Goal: Transaction & Acquisition: Book appointment/travel/reservation

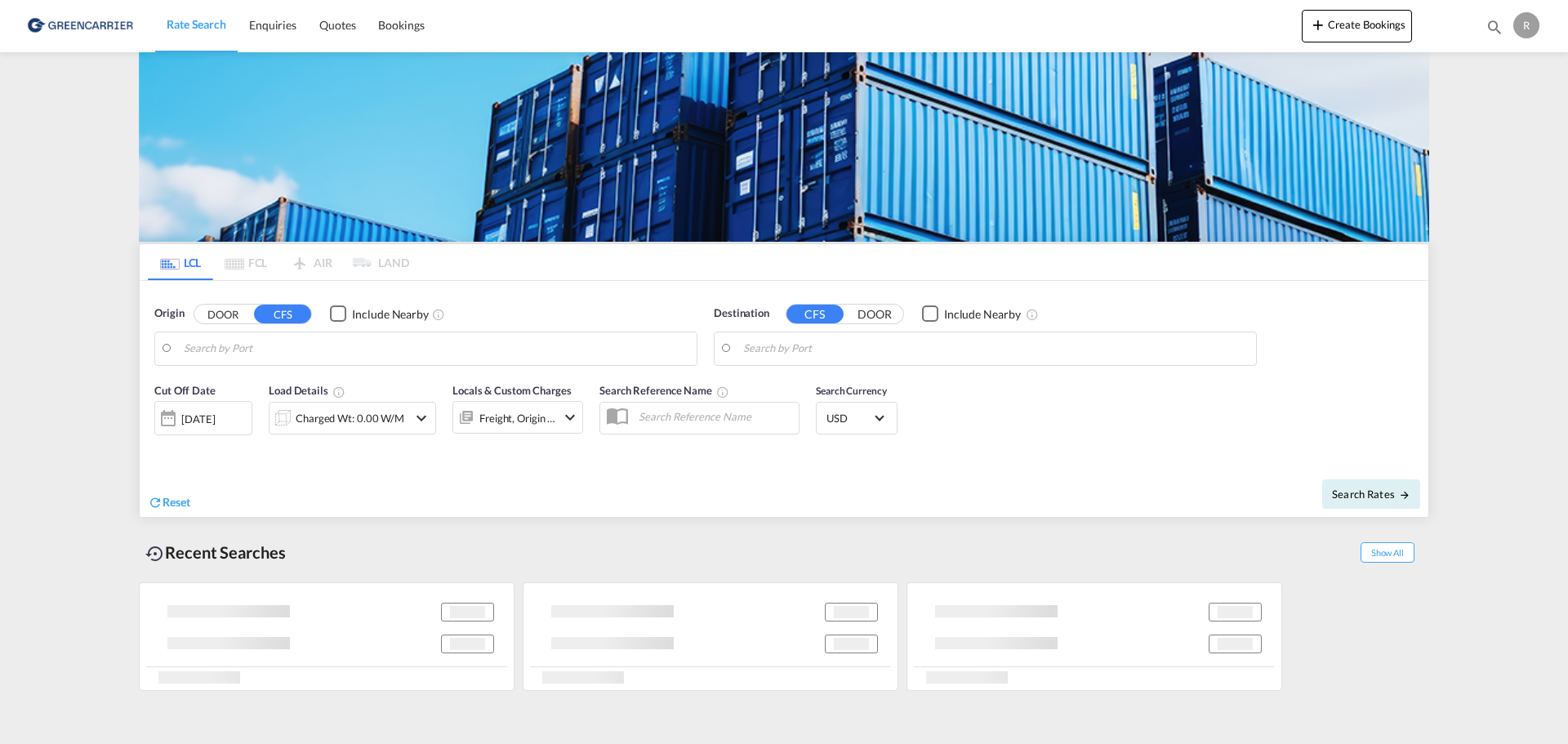
type input "DK-9632, [PERSON_NAME], [GEOGRAPHIC_DATA], [GEOGRAPHIC_DATA], [GEOGRAPHIC_DATA]…"
type input "[GEOGRAPHIC_DATA], NZAKL"
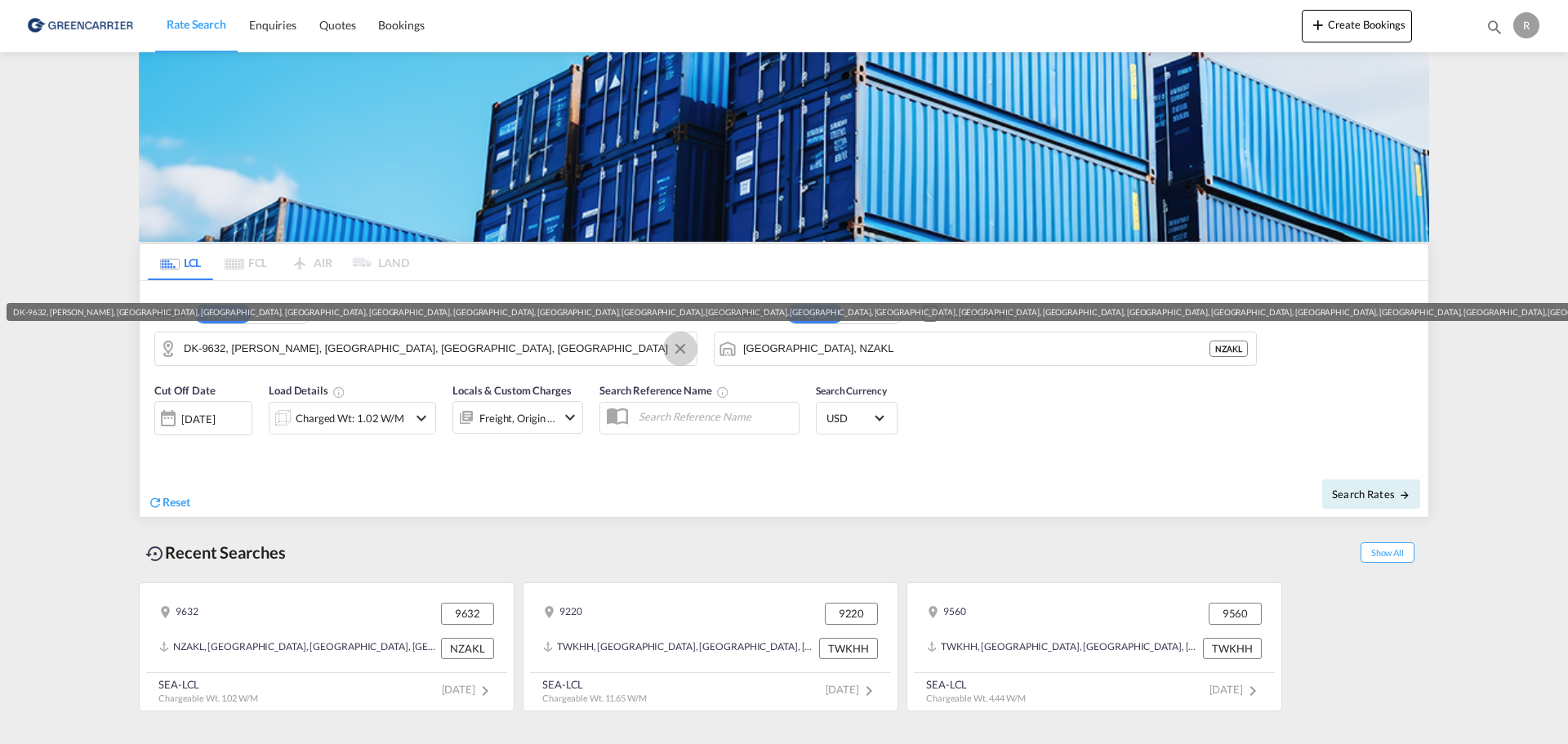
click at [680, 354] on button "Clear Input" at bounding box center [680, 349] width 25 height 25
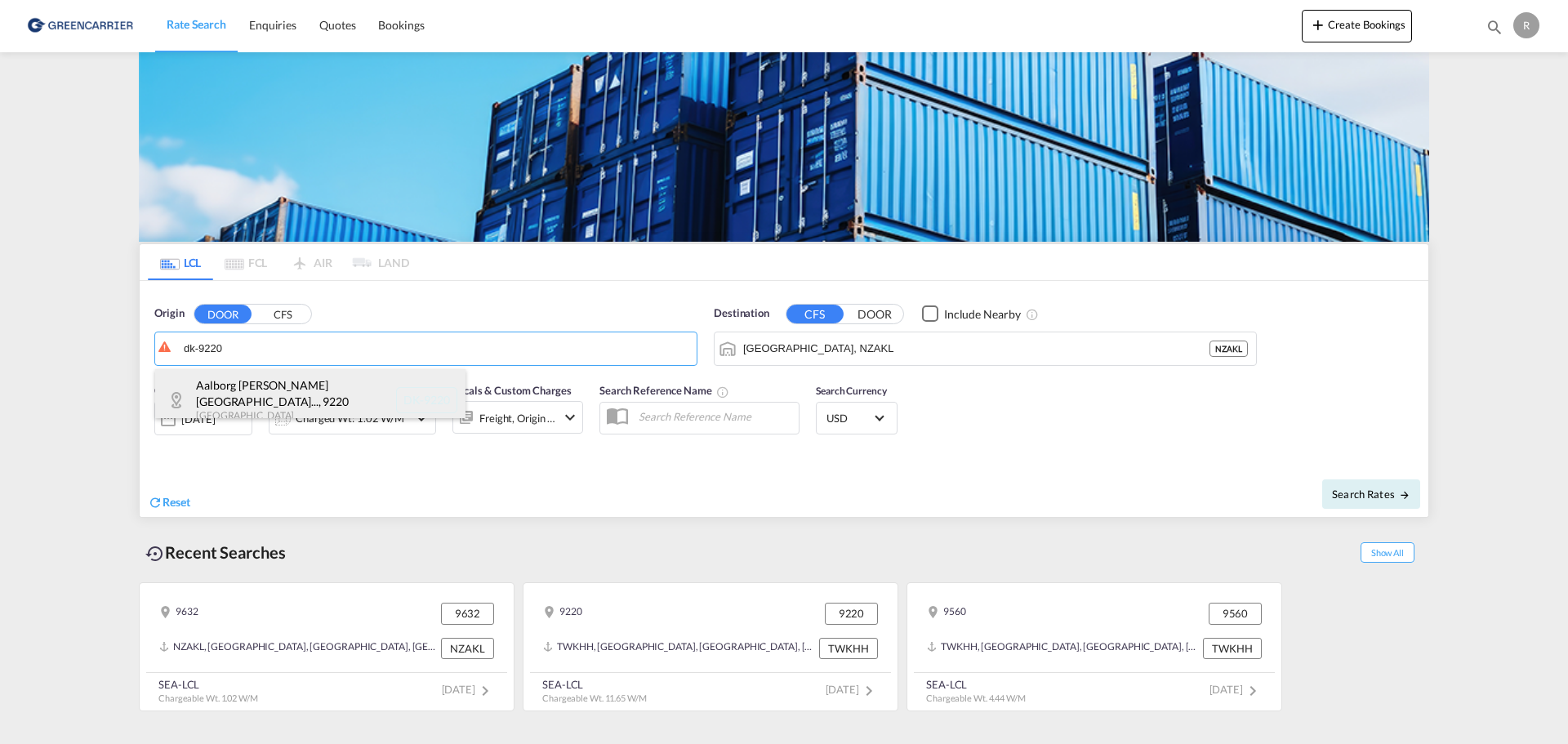
click at [371, 385] on div "[GEOGRAPHIC_DATA][PERSON_NAME]... , 9220 Denmark DK-9220" at bounding box center [310, 400] width 310 height 62
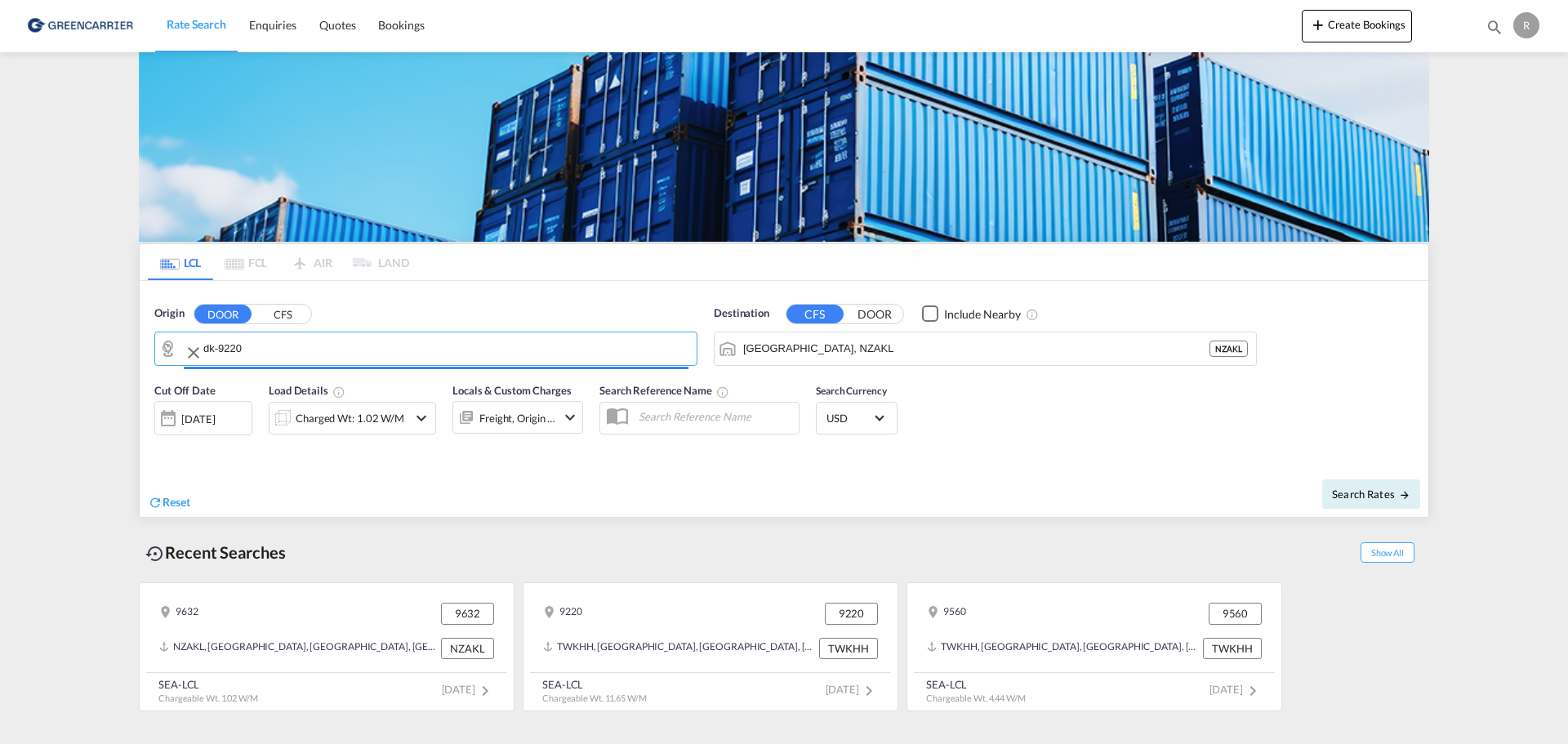
type input "DK-9220, [GEOGRAPHIC_DATA][PERSON_NAME], [GEOGRAPHIC_DATA], Romdrup-[GEOGRAPHIC…"
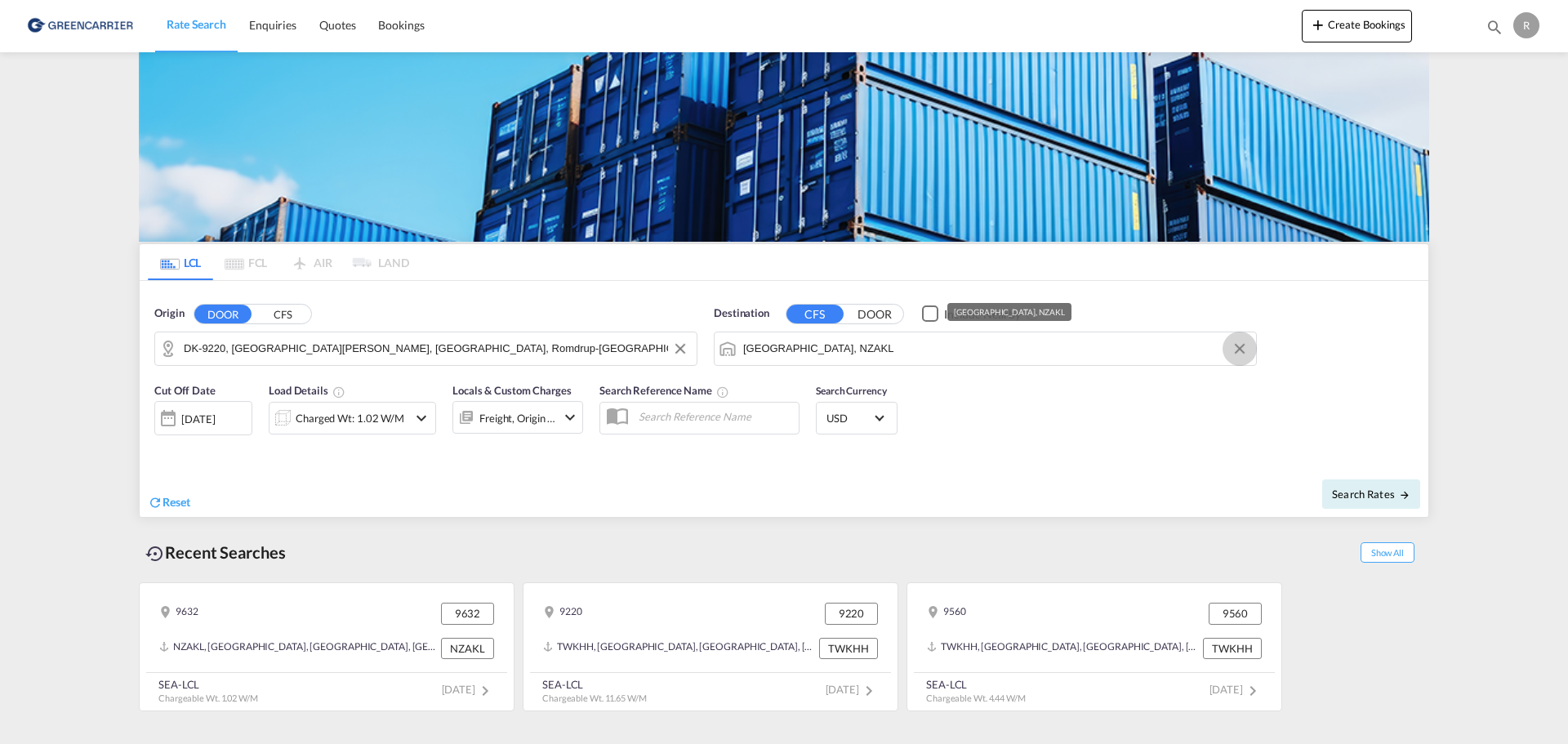
click at [1234, 351] on md-icon "Clear Input" at bounding box center [1240, 349] width 18 height 18
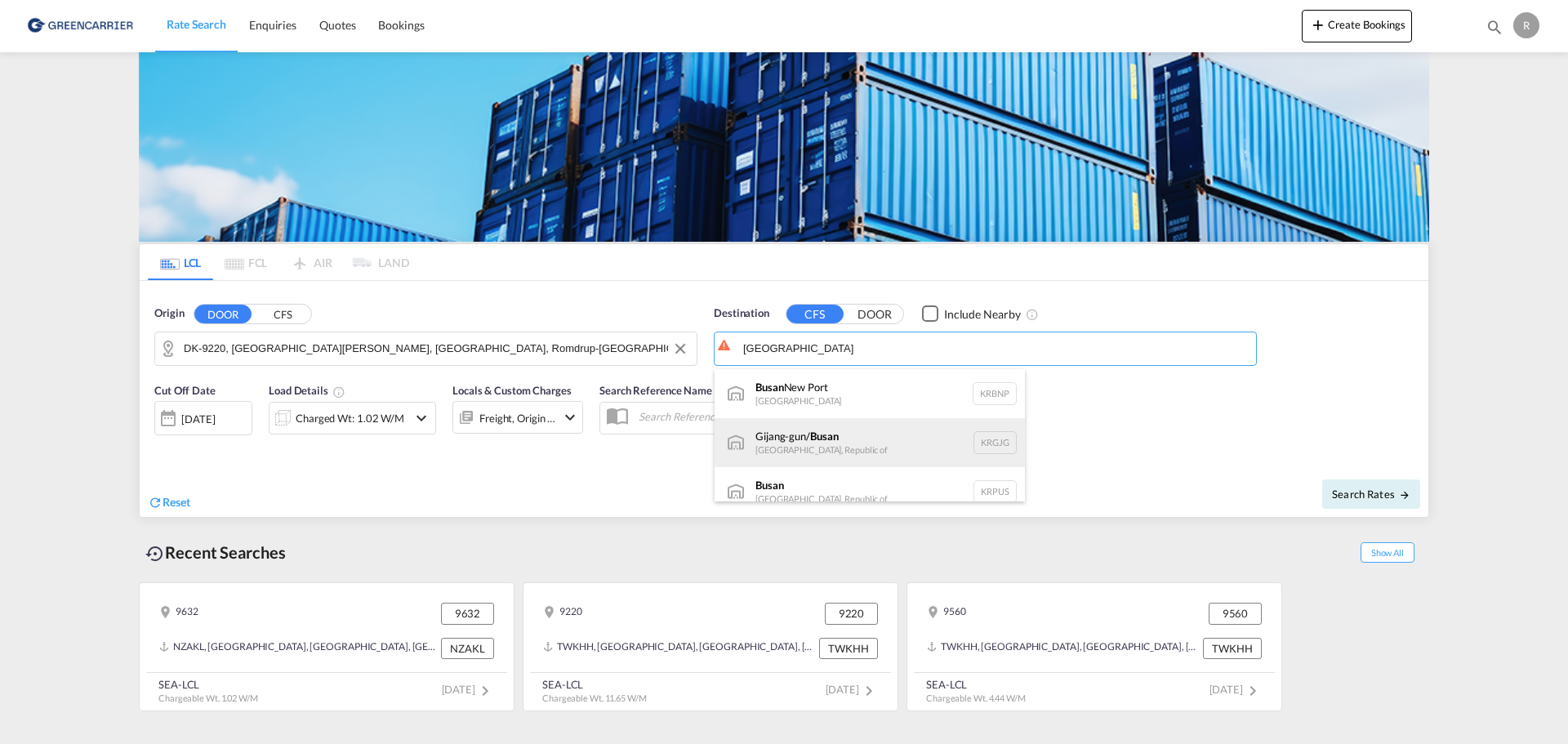
scroll to position [15, 0]
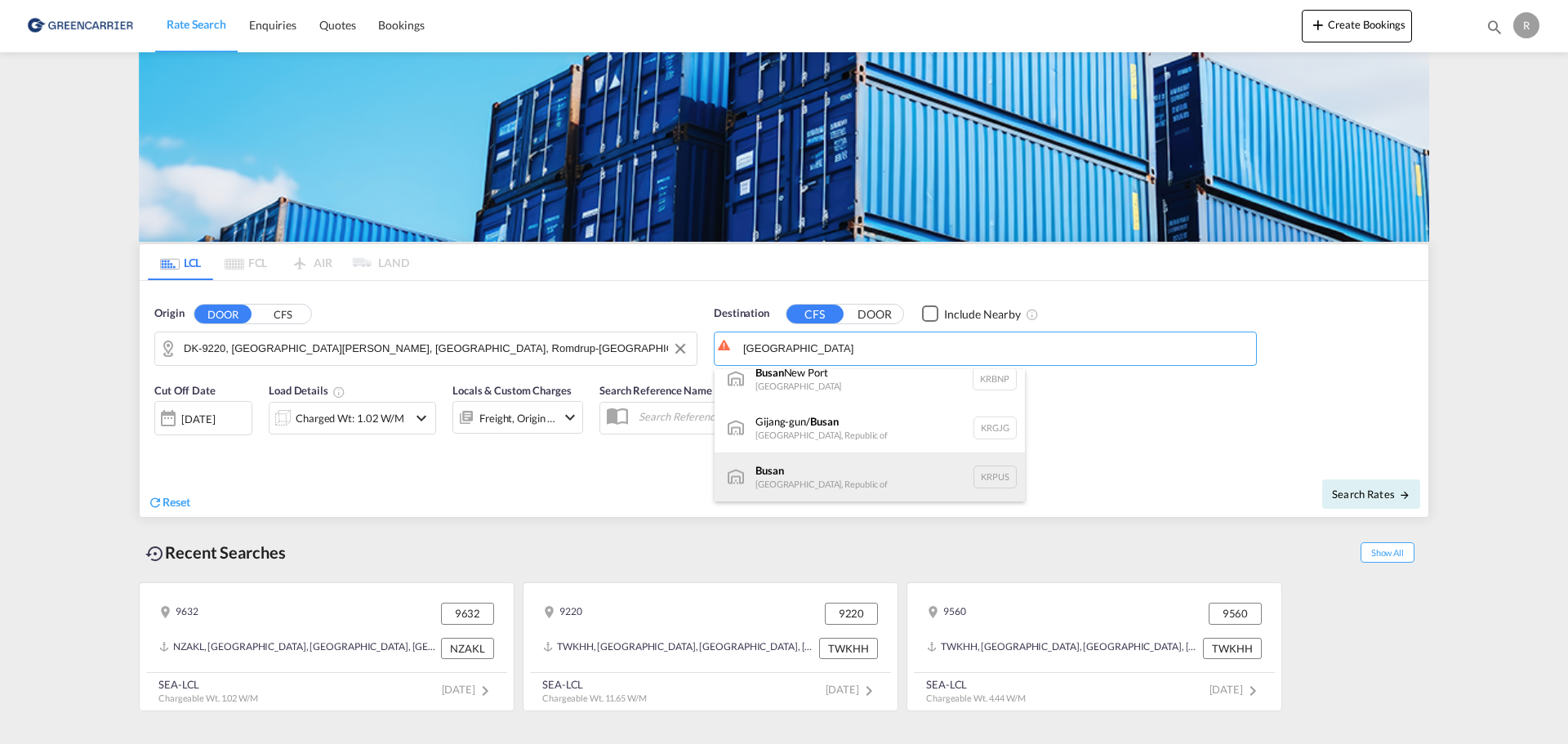
click at [922, 462] on div "Busan Korea, Republic of KRPUS" at bounding box center [869, 477] width 310 height 49
type input "Busan, KRPUS"
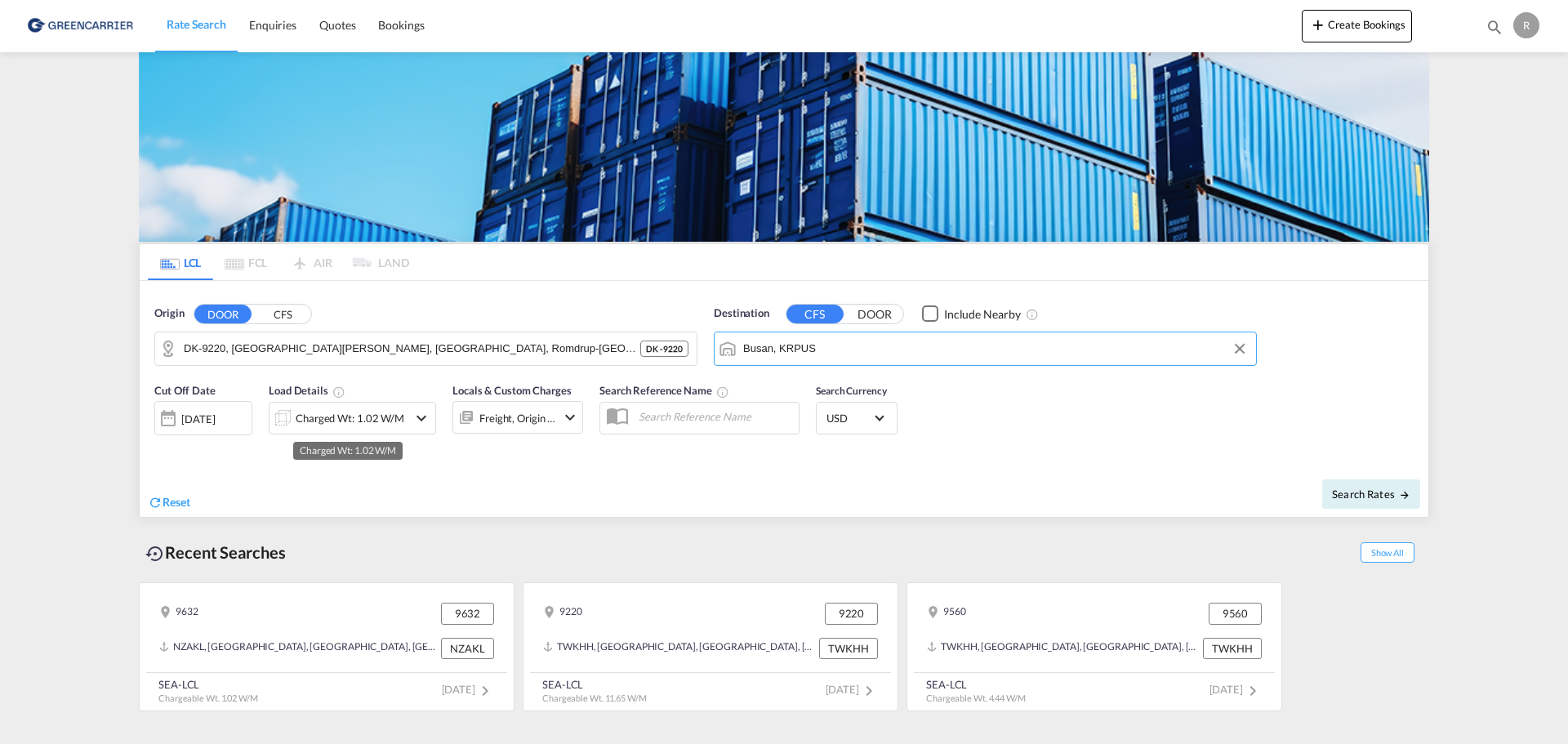
click at [326, 414] on div "Charged Wt: 1.02 W/M" at bounding box center [350, 418] width 109 height 23
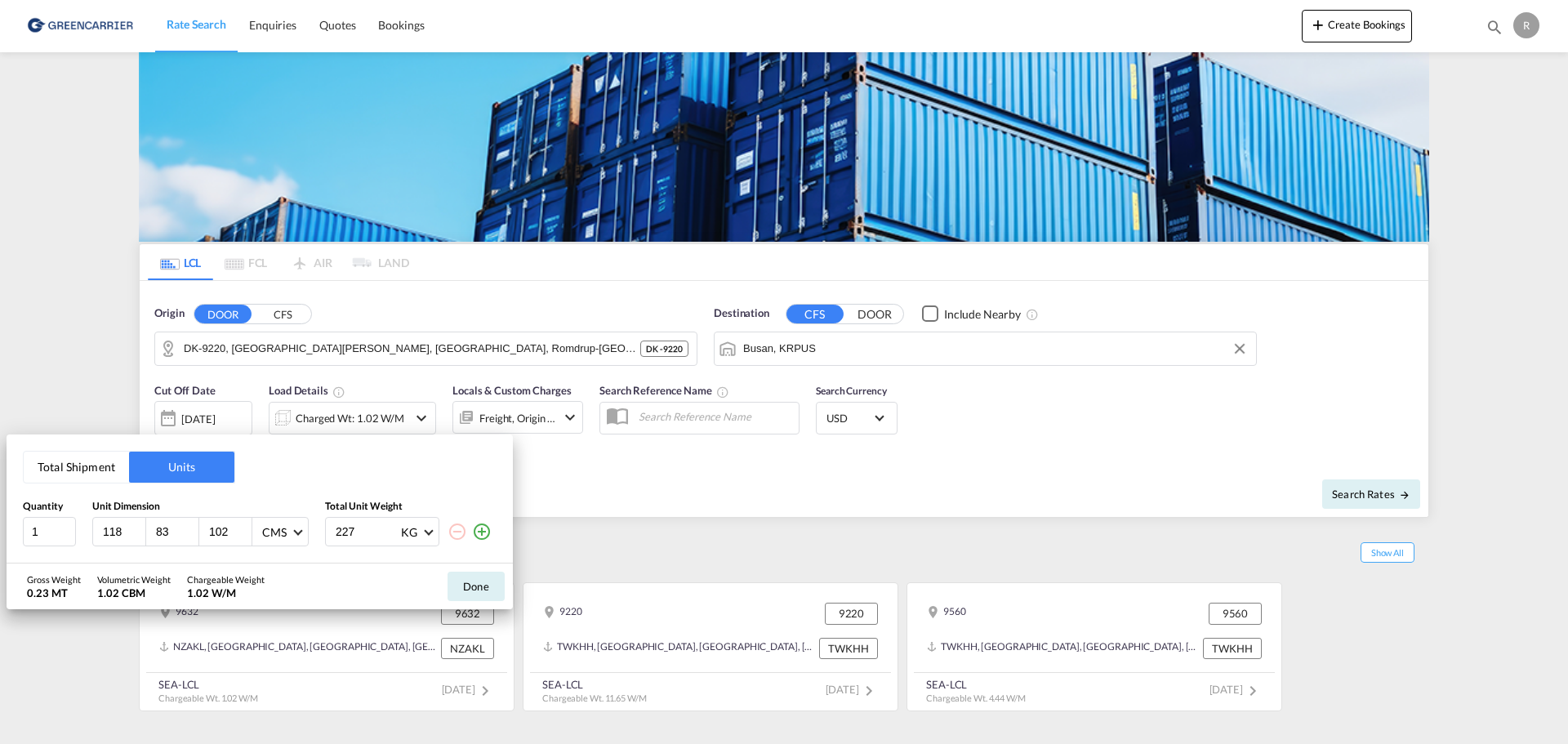
drag, startPoint x: 136, startPoint y: 534, endPoint x: 127, endPoint y: 530, distance: 9.8
click at [127, 530] on input "118" at bounding box center [123, 532] width 44 height 15
click at [118, 539] on div "118" at bounding box center [120, 532] width 53 height 28
click at [118, 538] on input "118" at bounding box center [123, 532] width 44 height 15
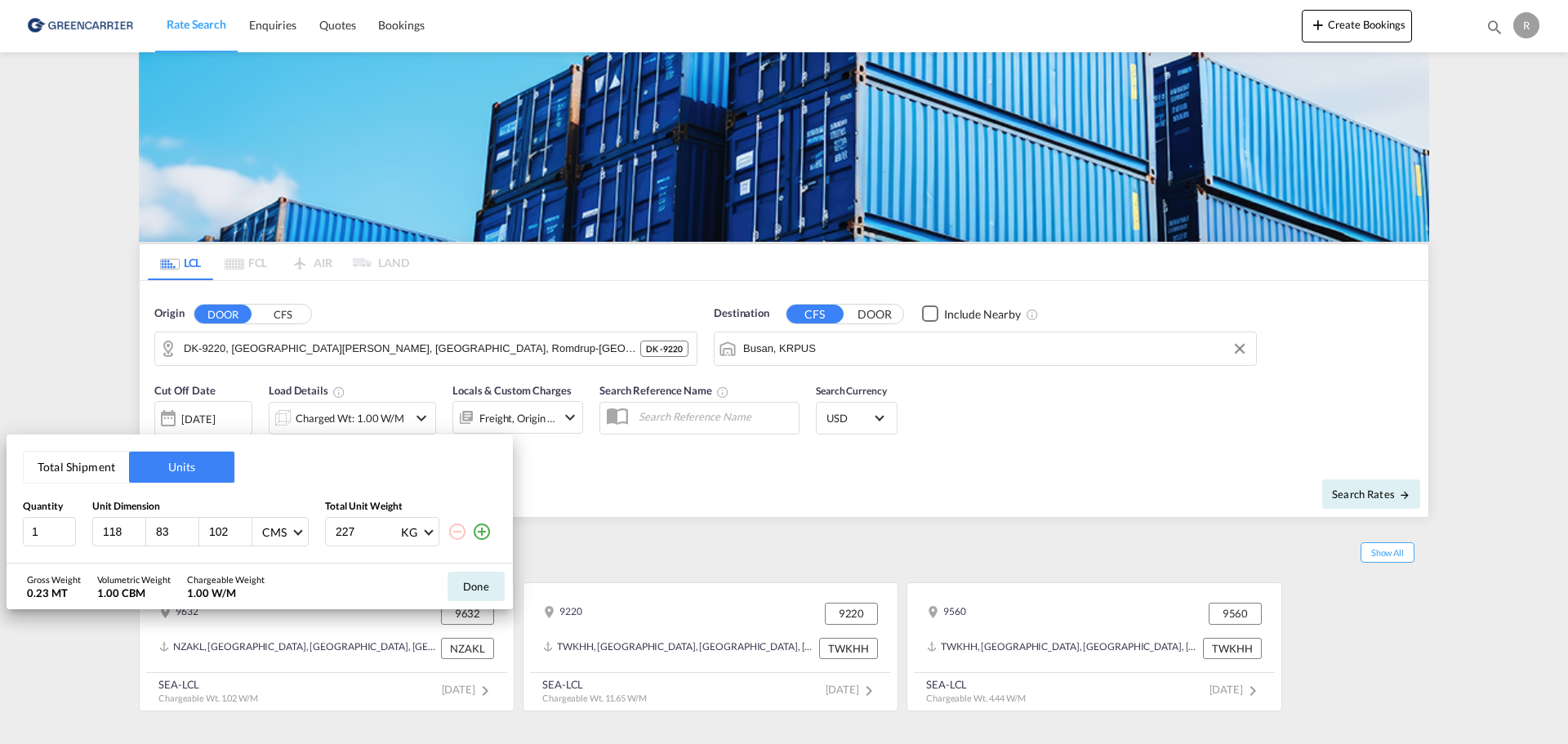
click at [118, 538] on input "118" at bounding box center [123, 532] width 44 height 15
type input "60"
type input "80"
type input "73"
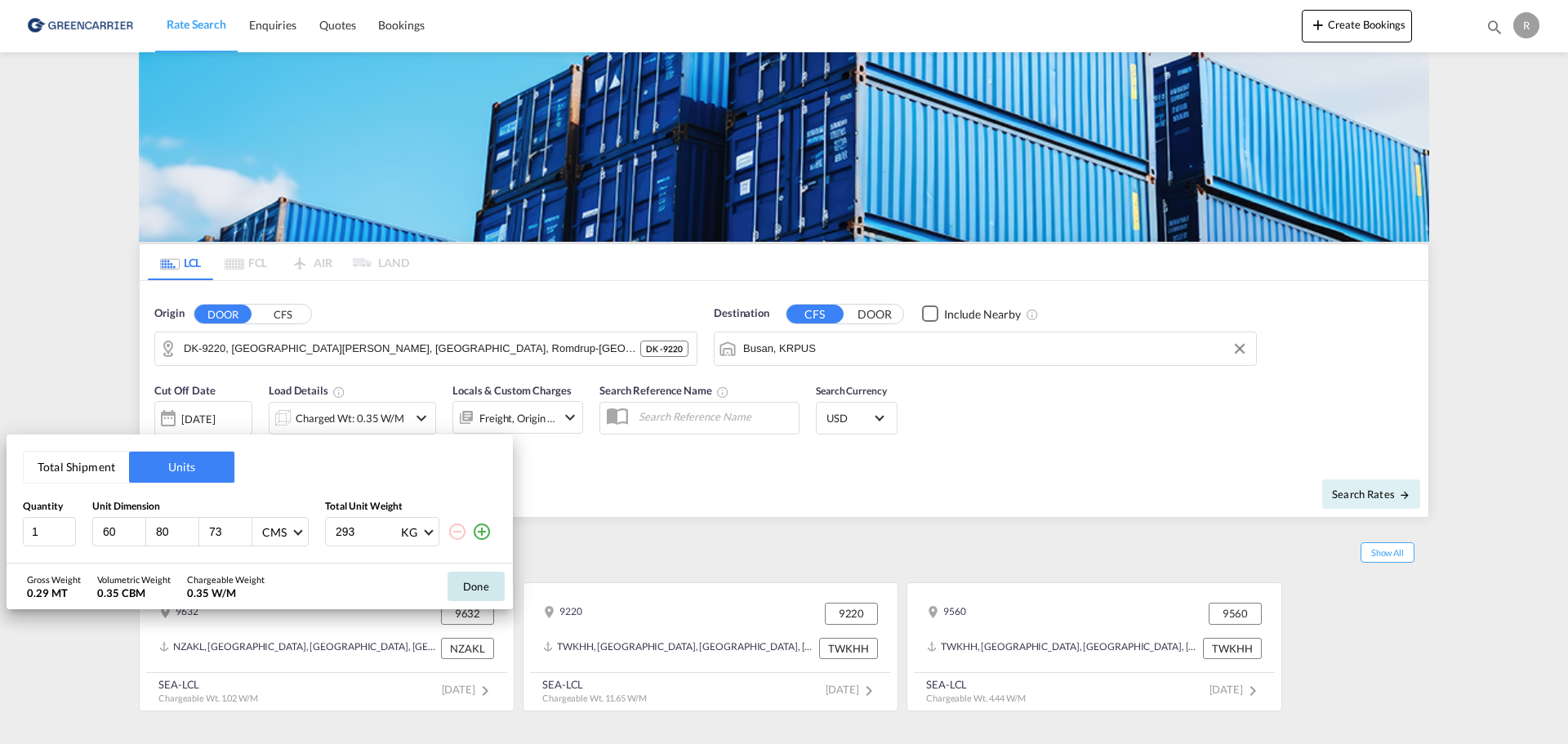
type input "293"
click at [492, 586] on button "Done" at bounding box center [476, 587] width 57 height 30
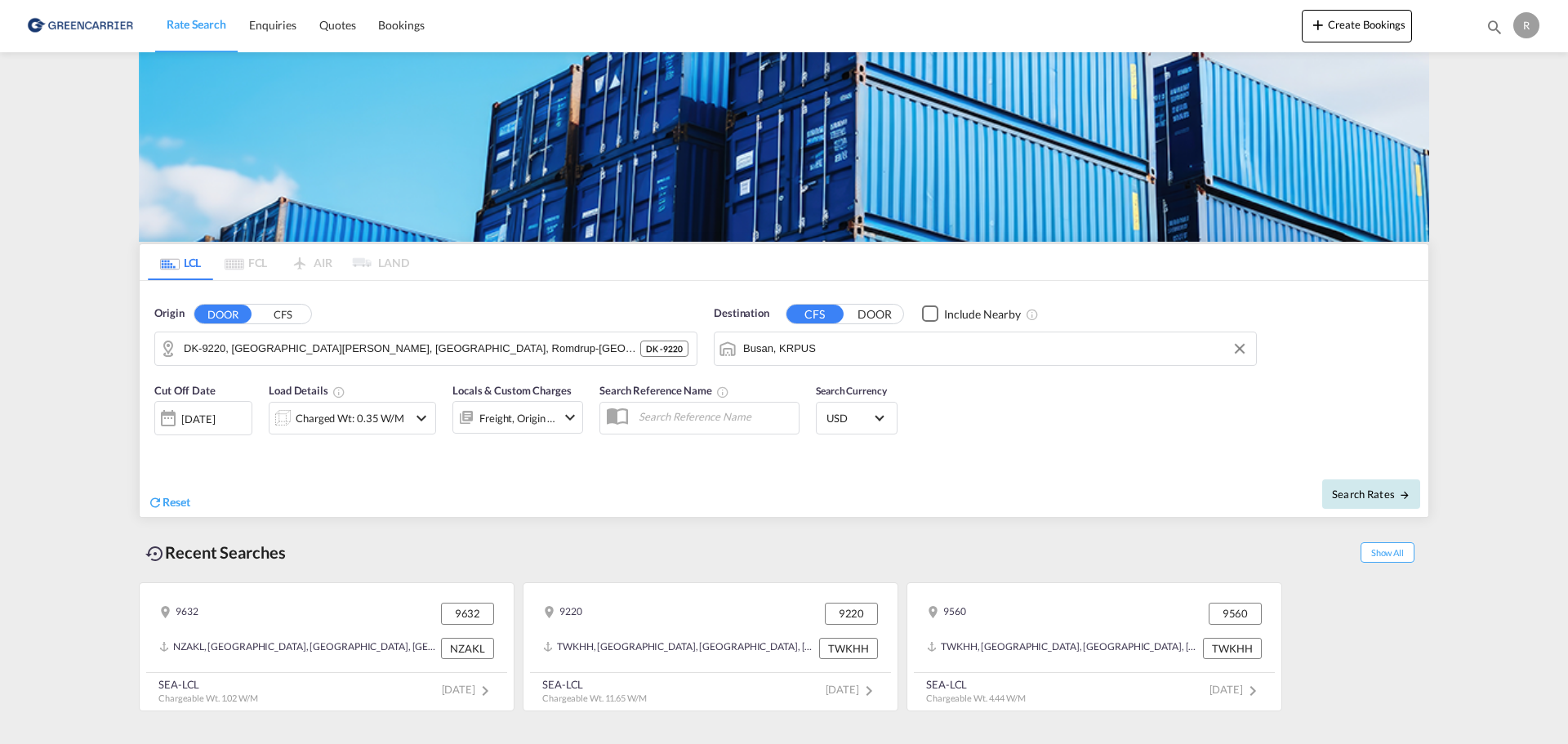
click at [1340, 484] on button "Search Rates" at bounding box center [1370, 494] width 98 height 30
type input "9220 to KRPUS / [DATE]"
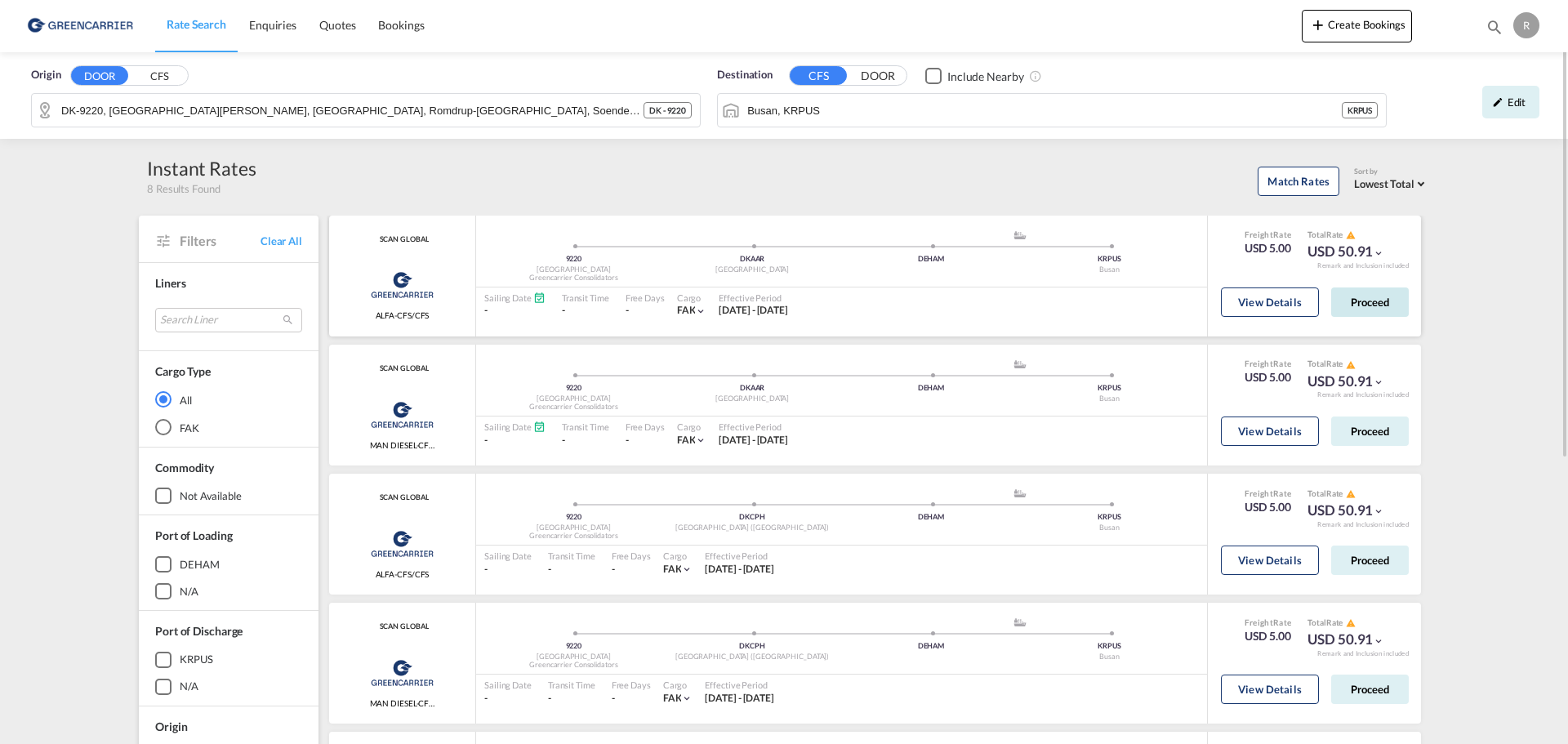
click at [1371, 303] on button "Proceed" at bounding box center [1369, 302] width 78 height 30
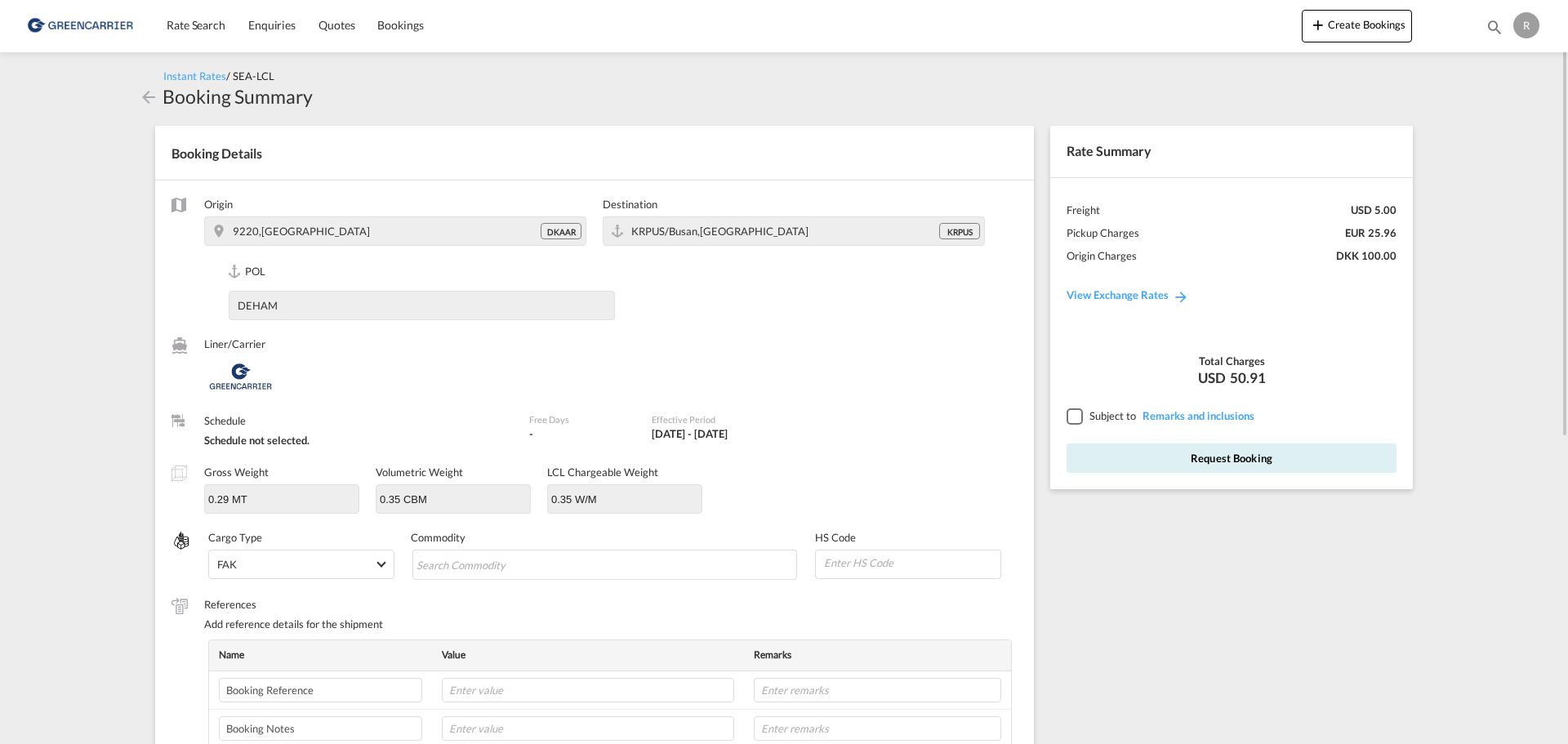
scroll to position [327, 0]
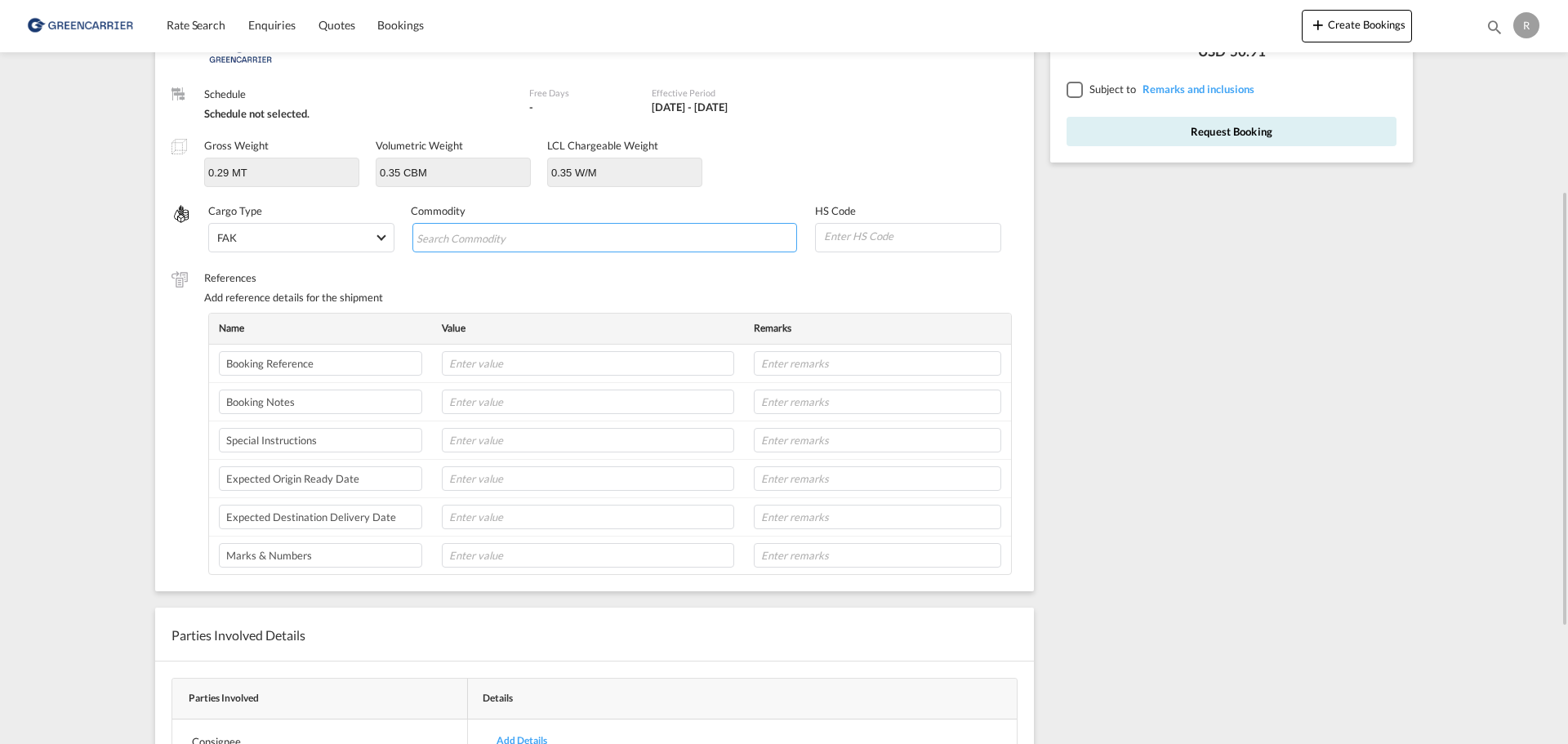
click at [472, 242] on input "Search Commodity" at bounding box center [491, 238] width 149 height 26
click at [579, 241] on md-chips-wrap "Chips container with autocompletion. Enter the text area, type text to search, …" at bounding box center [605, 238] width 385 height 30
type input "Boiler Parts"
click at [491, 264] on span "Boiler Parts and Accessories (not Otherwise Listed)" at bounding box center [553, 271] width 252 height 14
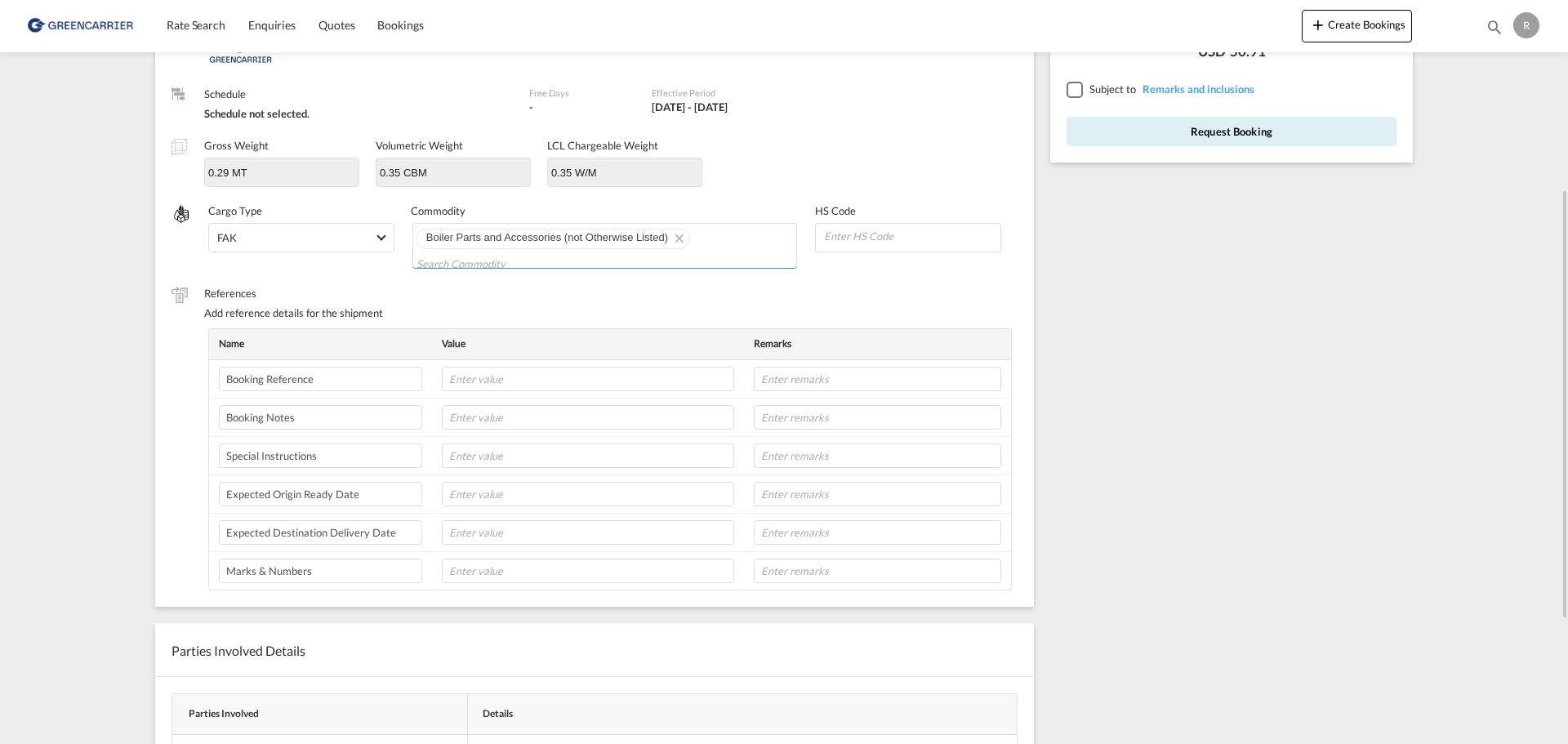
click at [909, 246] on input at bounding box center [911, 235] width 178 height 25
click at [909, 248] on md-input-container "731815" at bounding box center [908, 238] width 186 height 30
type input "731815"
click at [376, 300] on label "References" at bounding box center [611, 292] width 813 height 15
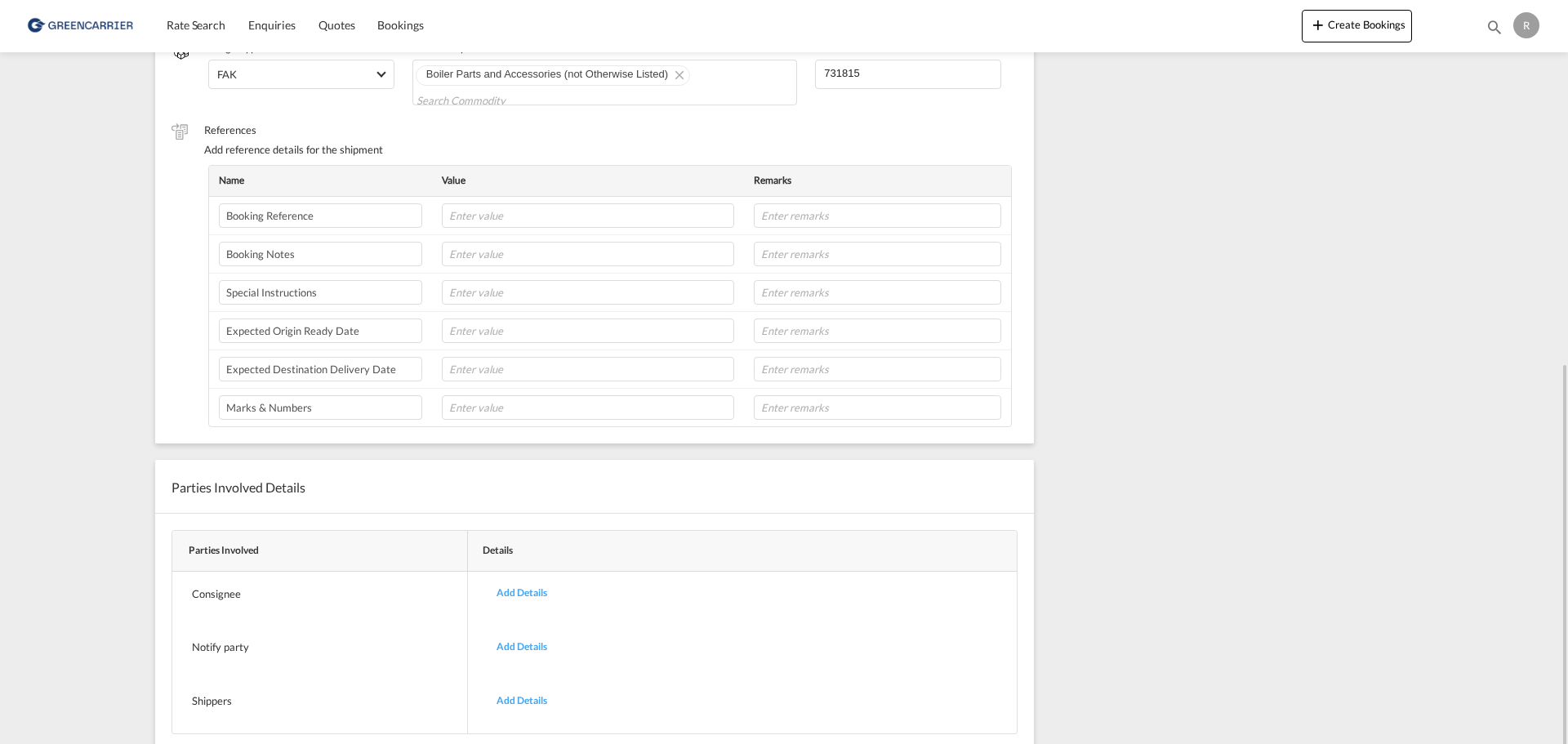
scroll to position [540, 0]
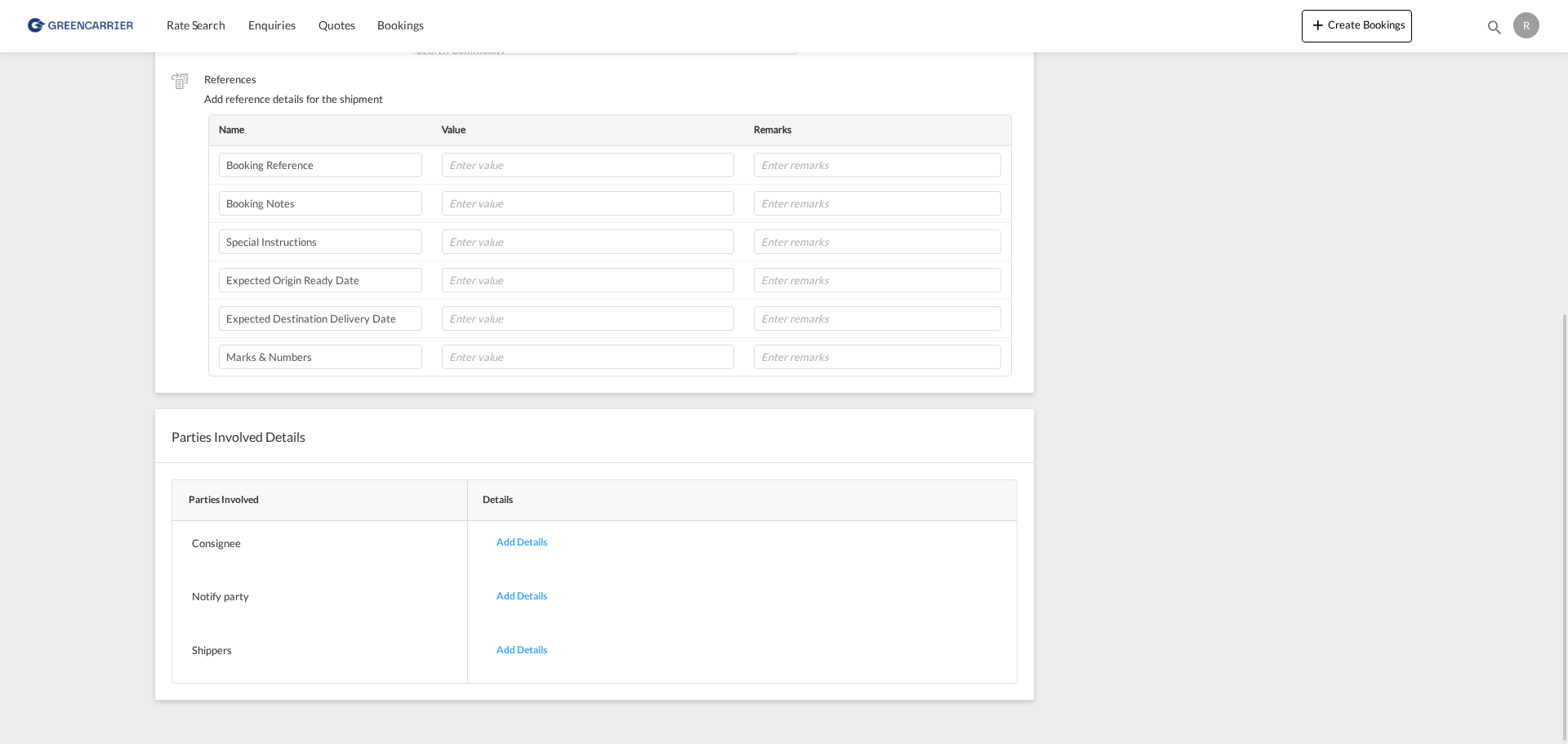
click at [529, 656] on div "Add Details" at bounding box center [522, 650] width 75 height 39
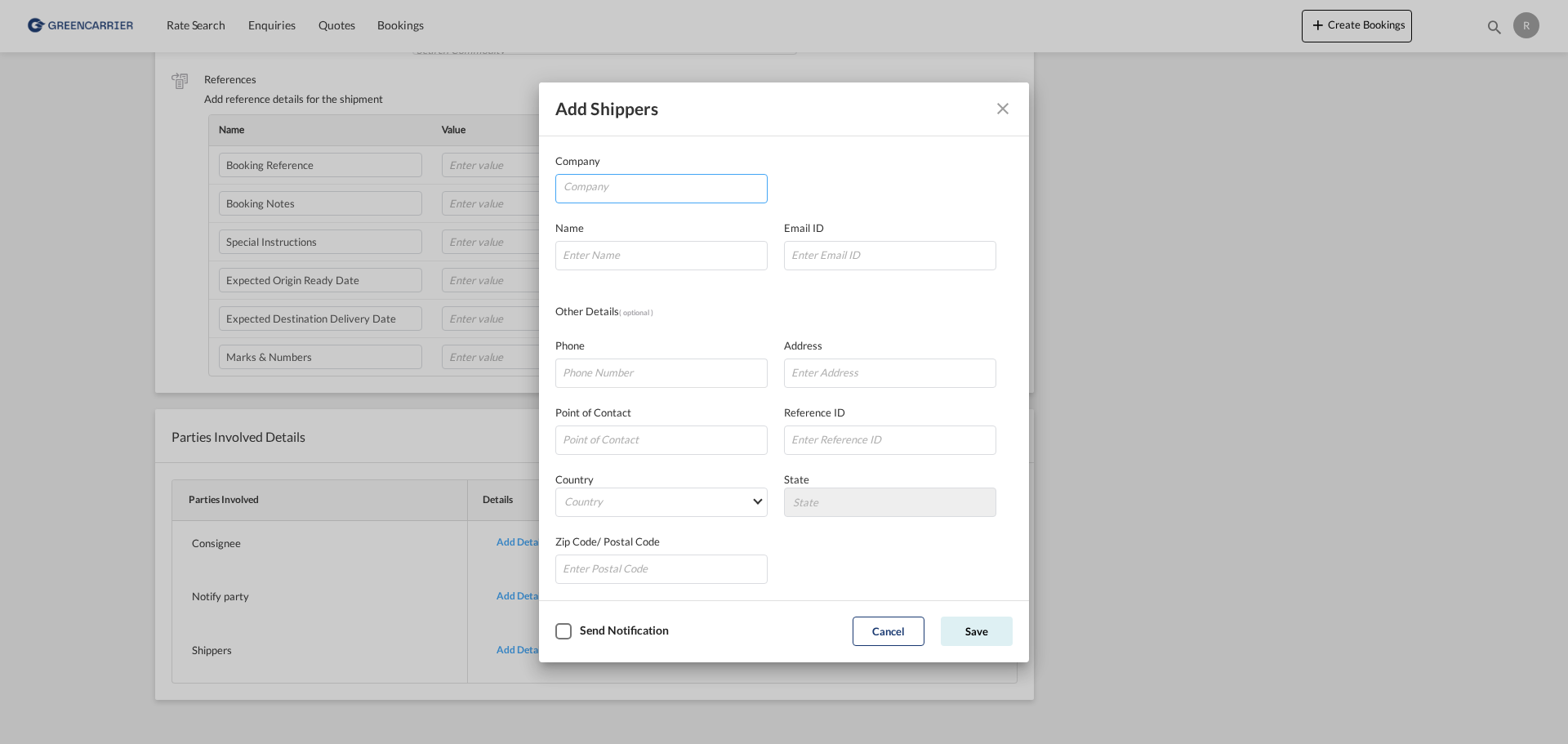
click at [637, 193] on input "Company" at bounding box center [665, 187] width 204 height 25
drag, startPoint x: 632, startPoint y: 189, endPoint x: 483, endPoint y: 182, distance: 149.2
click at [483, 182] on div "Add shippers Company Alfa Laval Name Email ID Other Details ( optional ) Phone …" at bounding box center [784, 372] width 1568 height 744
click at [678, 186] on input "Alfa Laval" at bounding box center [665, 187] width 204 height 25
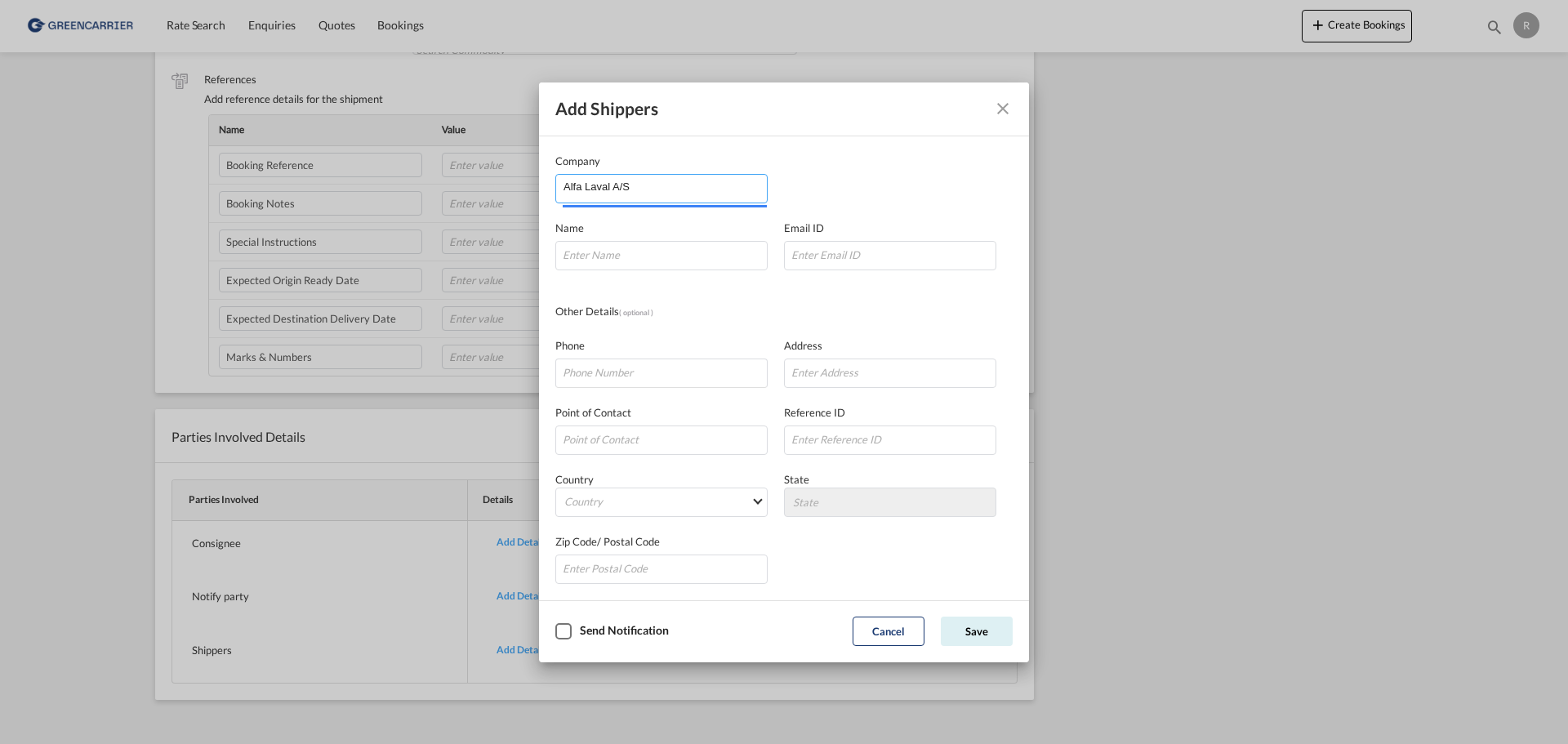
type input "Alfa Laval A/S"
click at [997, 112] on md-icon "Close dialog" at bounding box center [1003, 109] width 20 height 20
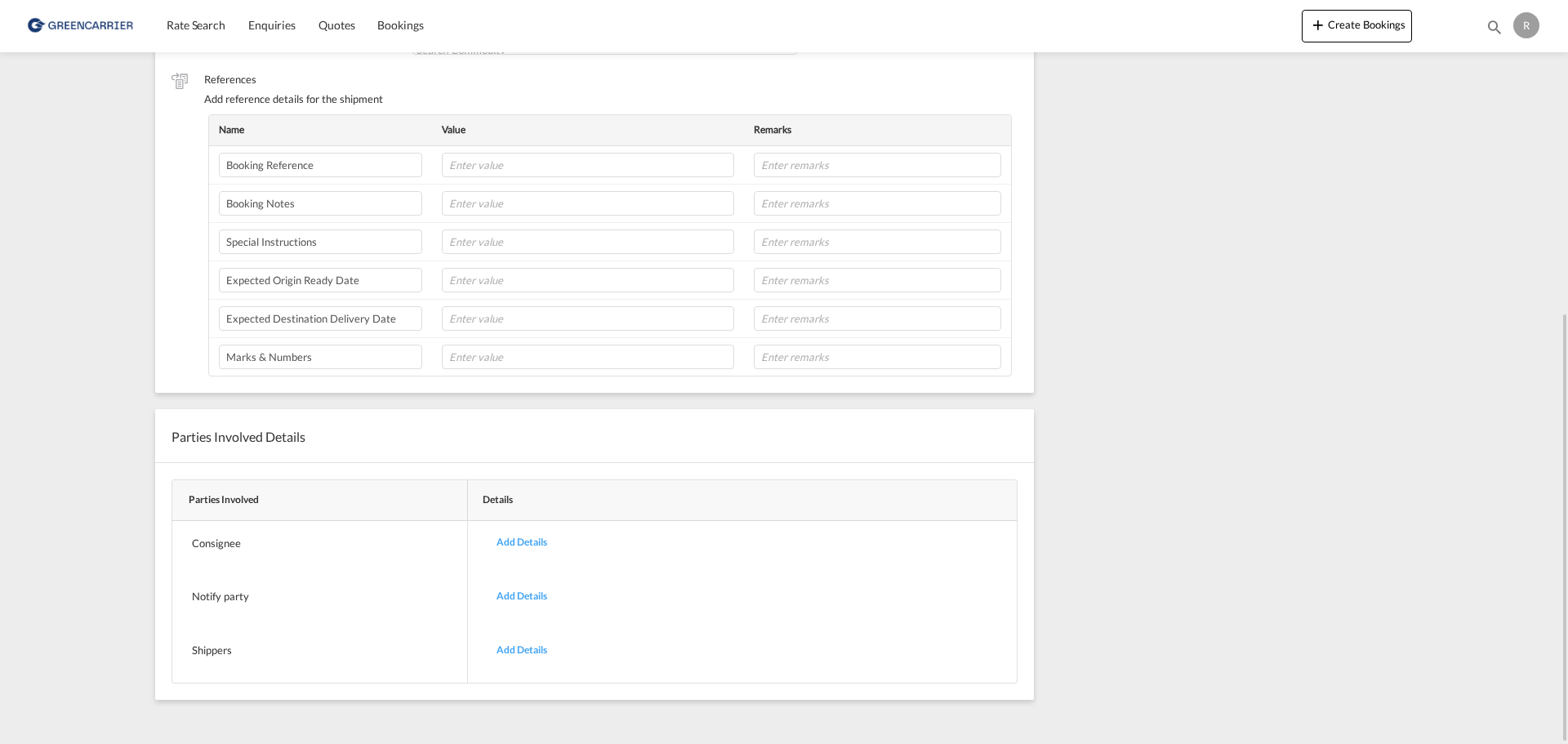
scroll to position [0, 0]
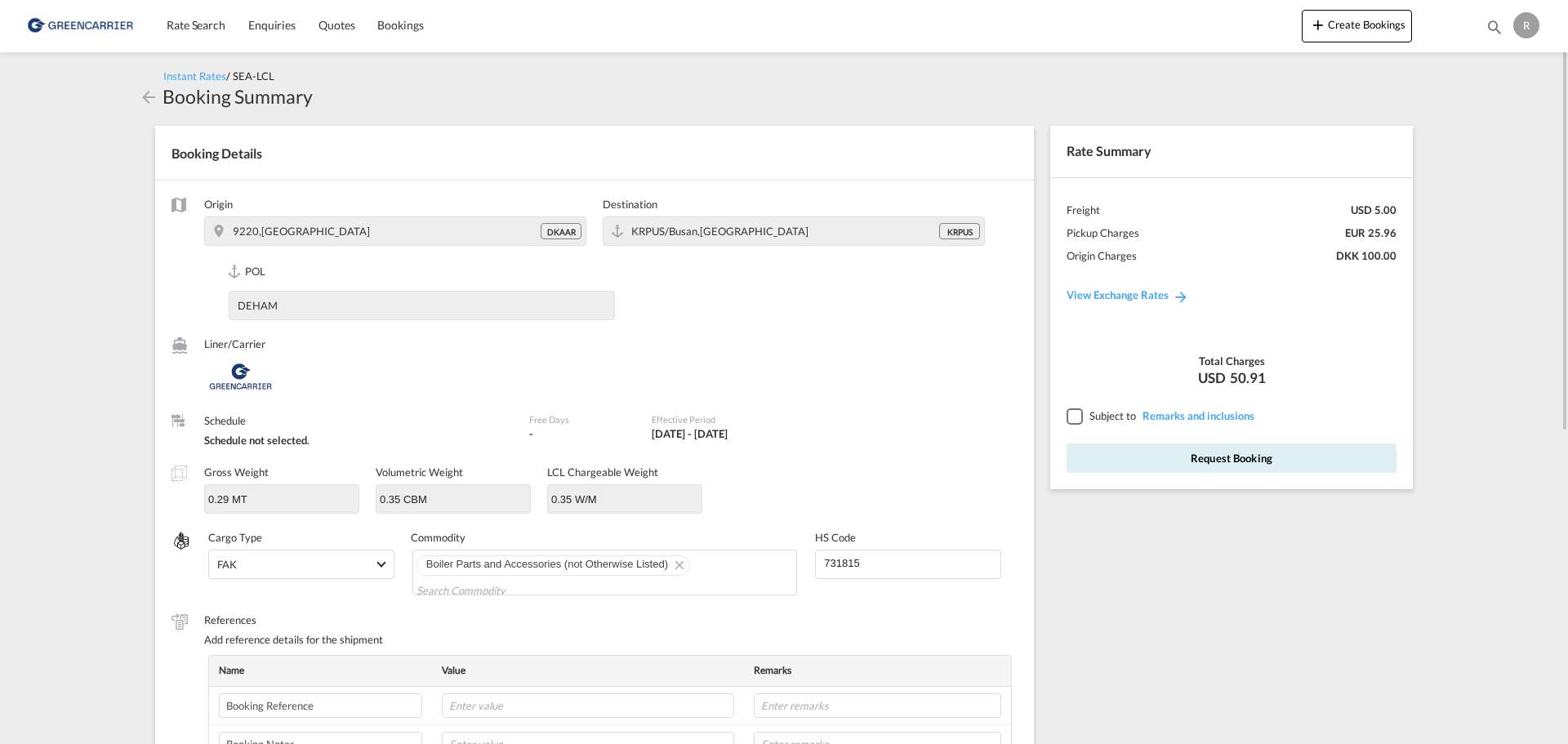
click at [1081, 408] on div at bounding box center [1073, 415] width 15 height 15
click at [1113, 461] on button "Request Booking" at bounding box center [1231, 458] width 330 height 30
